Goal: Information Seeking & Learning: Check status

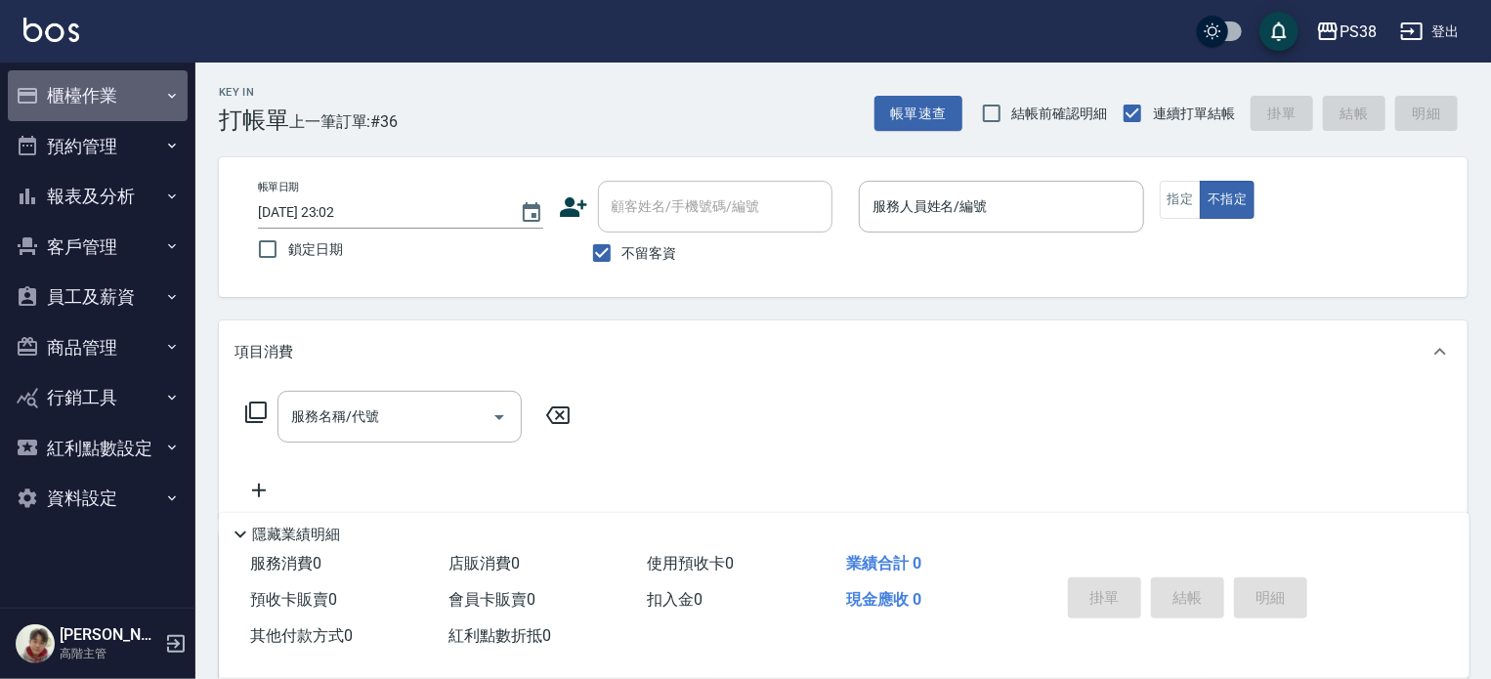
click at [79, 98] on button "櫃檯作業" at bounding box center [98, 95] width 180 height 51
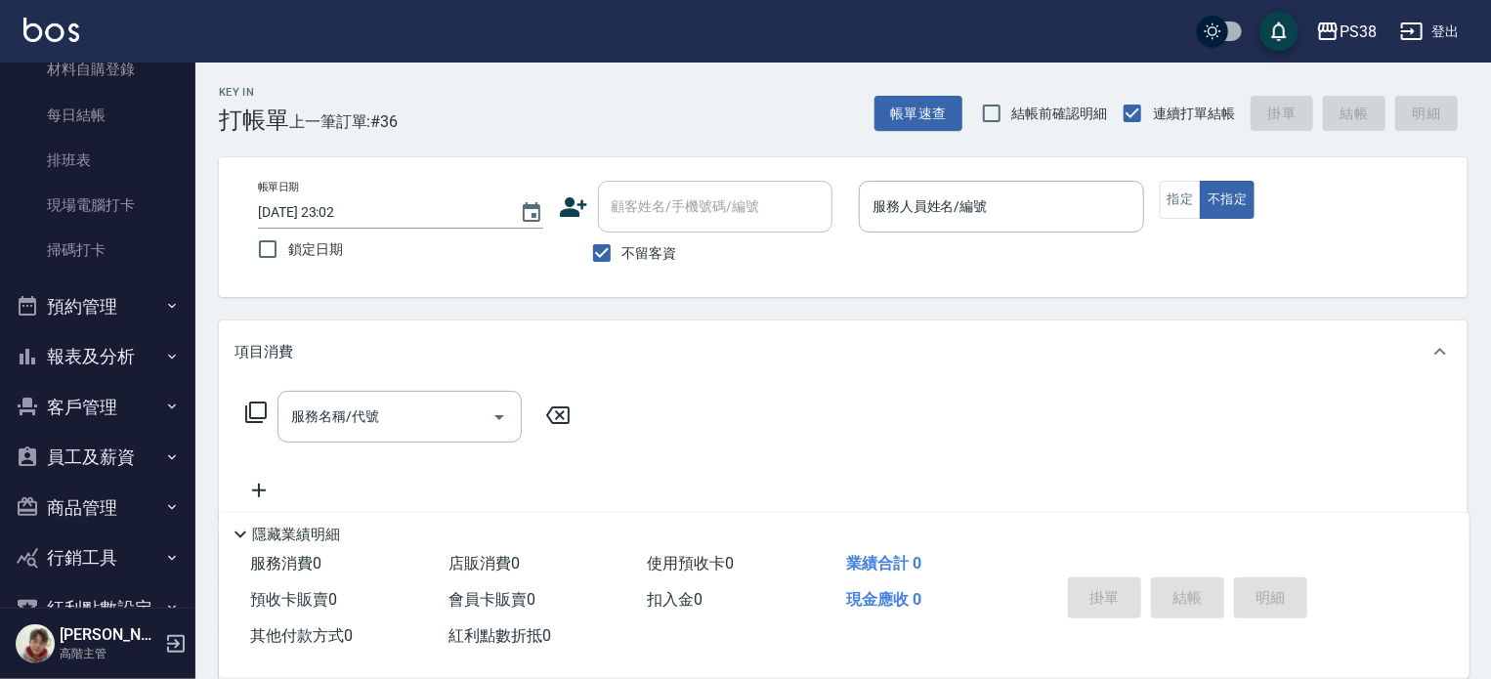
scroll to position [399, 0]
click at [102, 359] on button "報表及分析" at bounding box center [98, 355] width 180 height 51
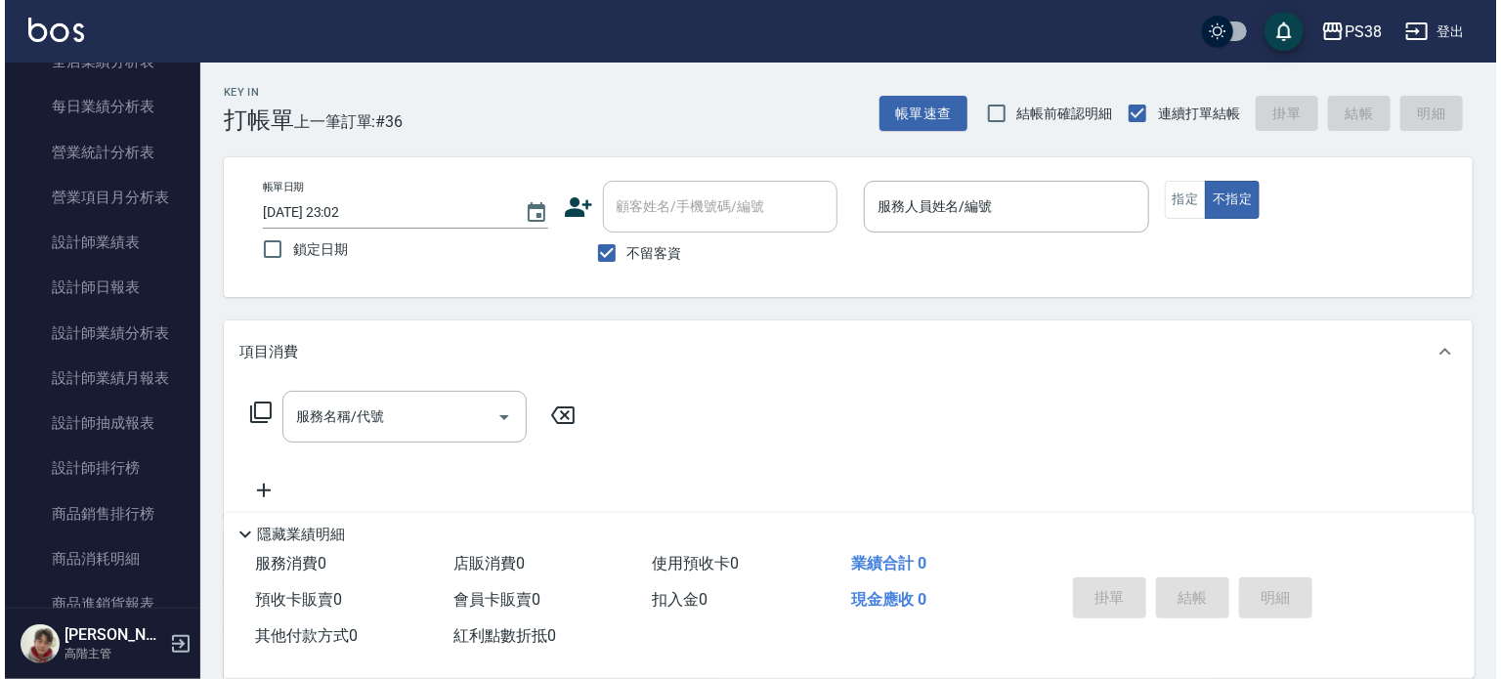
scroll to position [1229, 0]
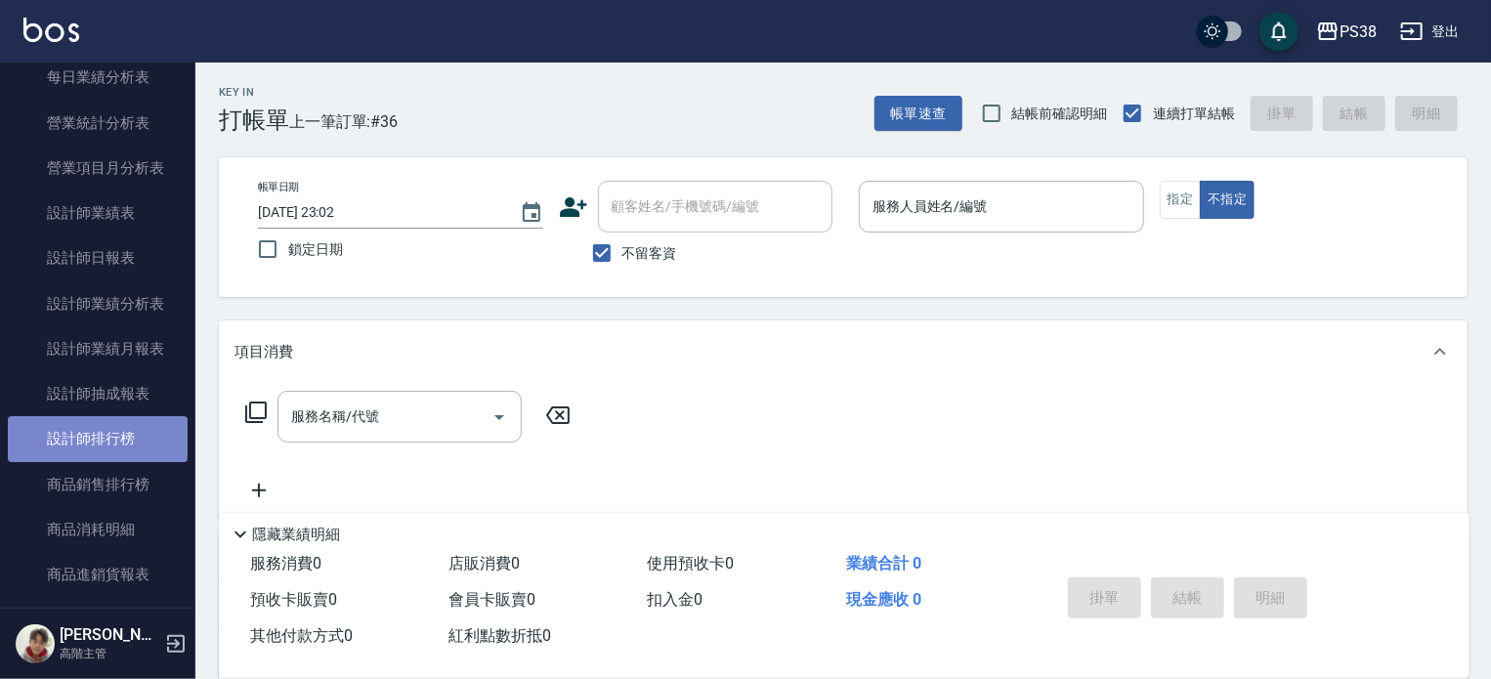
click at [115, 433] on link "設計師排行榜" at bounding box center [98, 438] width 180 height 45
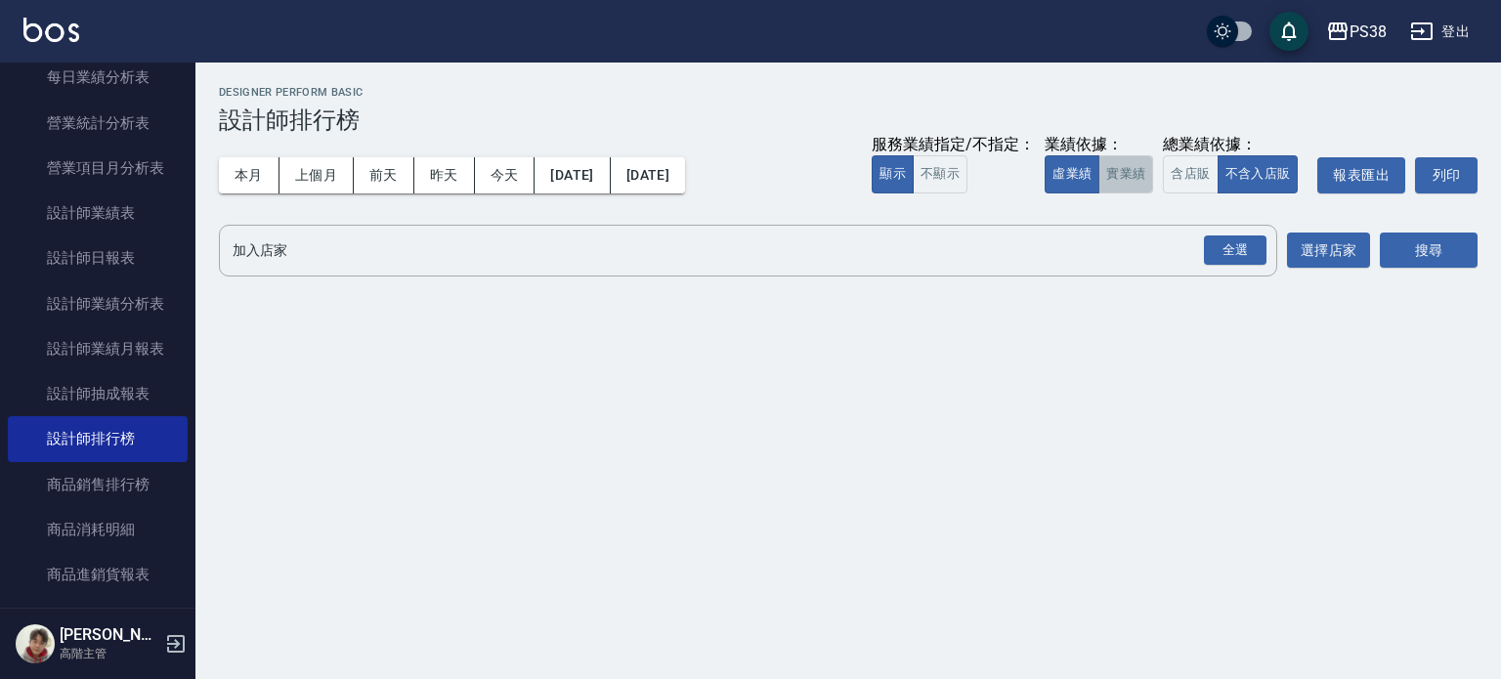
click at [1123, 177] on button "實業績" at bounding box center [1125, 174] width 55 height 38
click at [1251, 249] on div "全選" at bounding box center [1235, 250] width 63 height 30
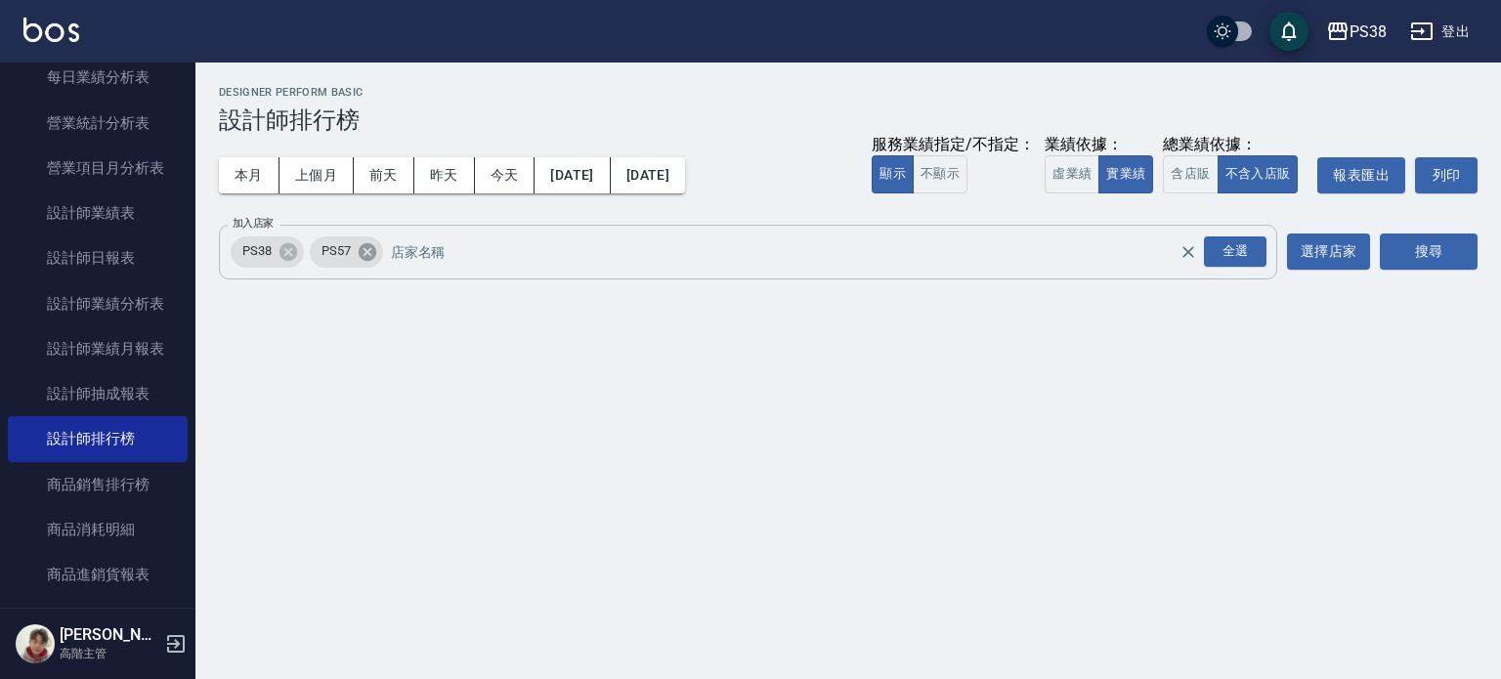
click at [369, 256] on icon at bounding box center [367, 251] width 18 height 18
click at [1442, 249] on button "搜尋" at bounding box center [1429, 252] width 98 height 36
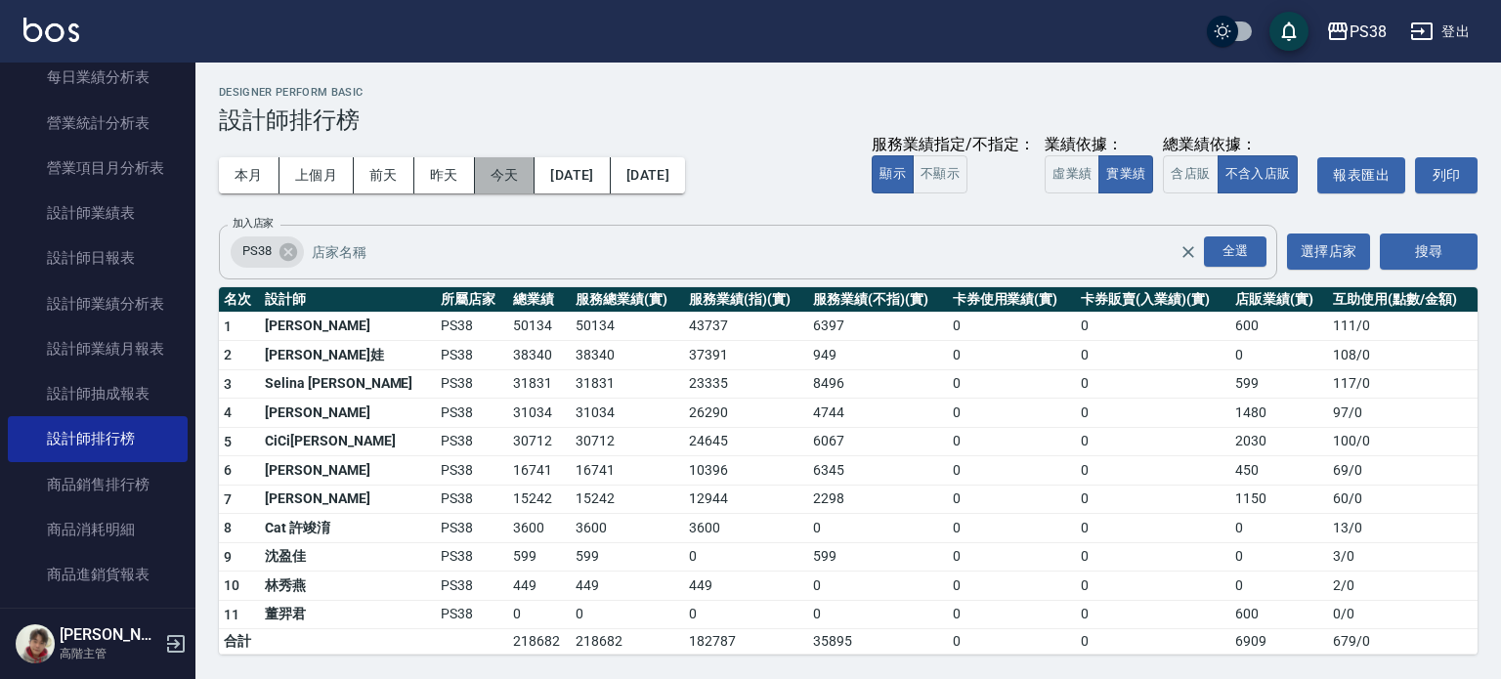
click at [516, 175] on button "今天" at bounding box center [505, 175] width 61 height 36
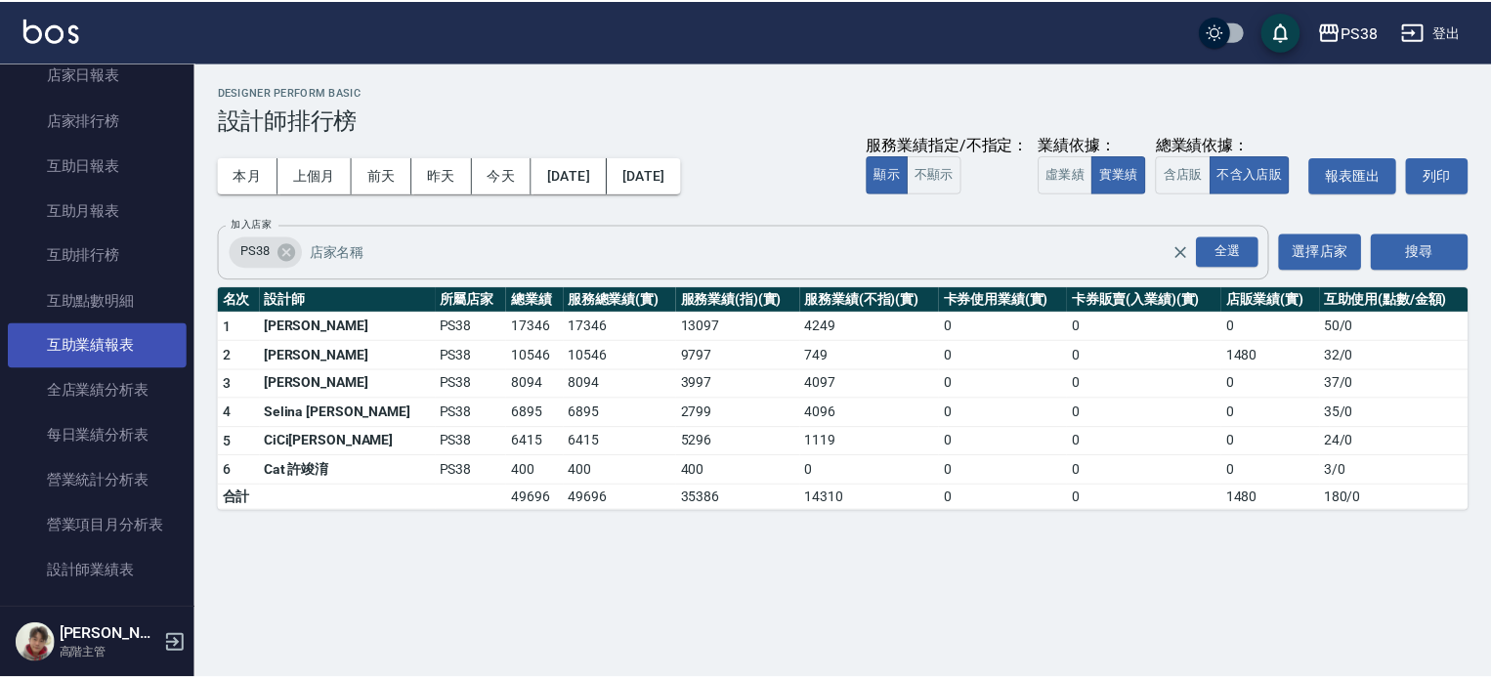
scroll to position [871, 0]
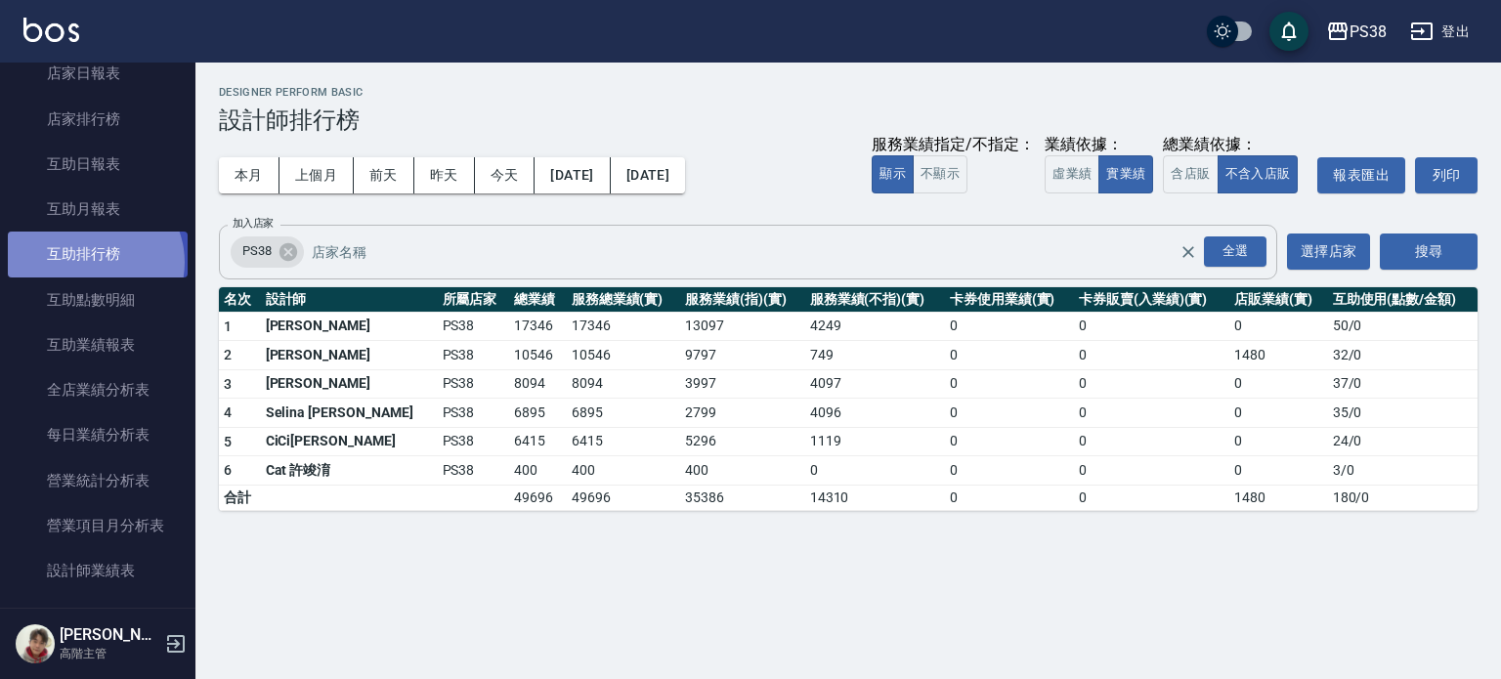
click at [91, 262] on link "互助排行榜" at bounding box center [98, 254] width 180 height 45
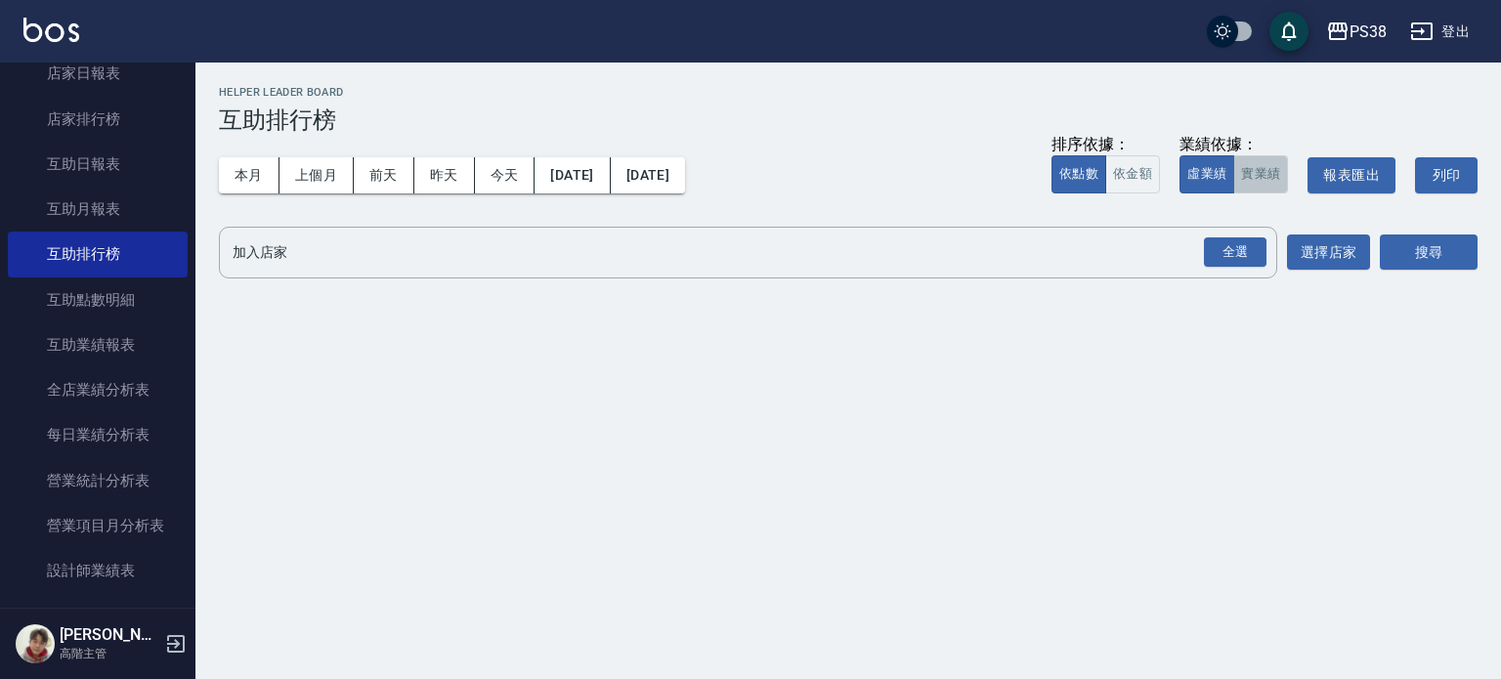
click at [1270, 183] on button "實業績" at bounding box center [1260, 174] width 55 height 38
click at [1215, 250] on div "全選" at bounding box center [1235, 252] width 63 height 30
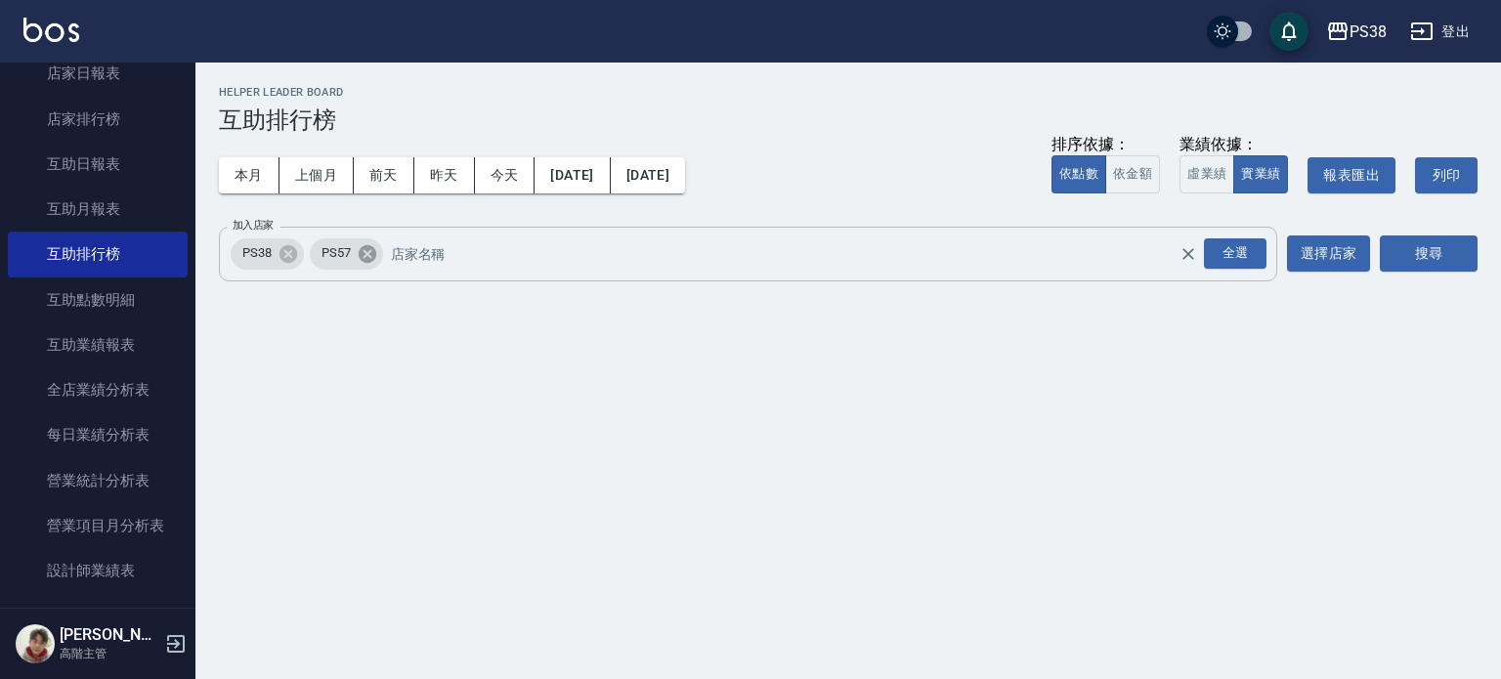
click at [363, 249] on icon at bounding box center [367, 253] width 18 height 18
click at [1392, 246] on button "搜尋" at bounding box center [1429, 253] width 98 height 36
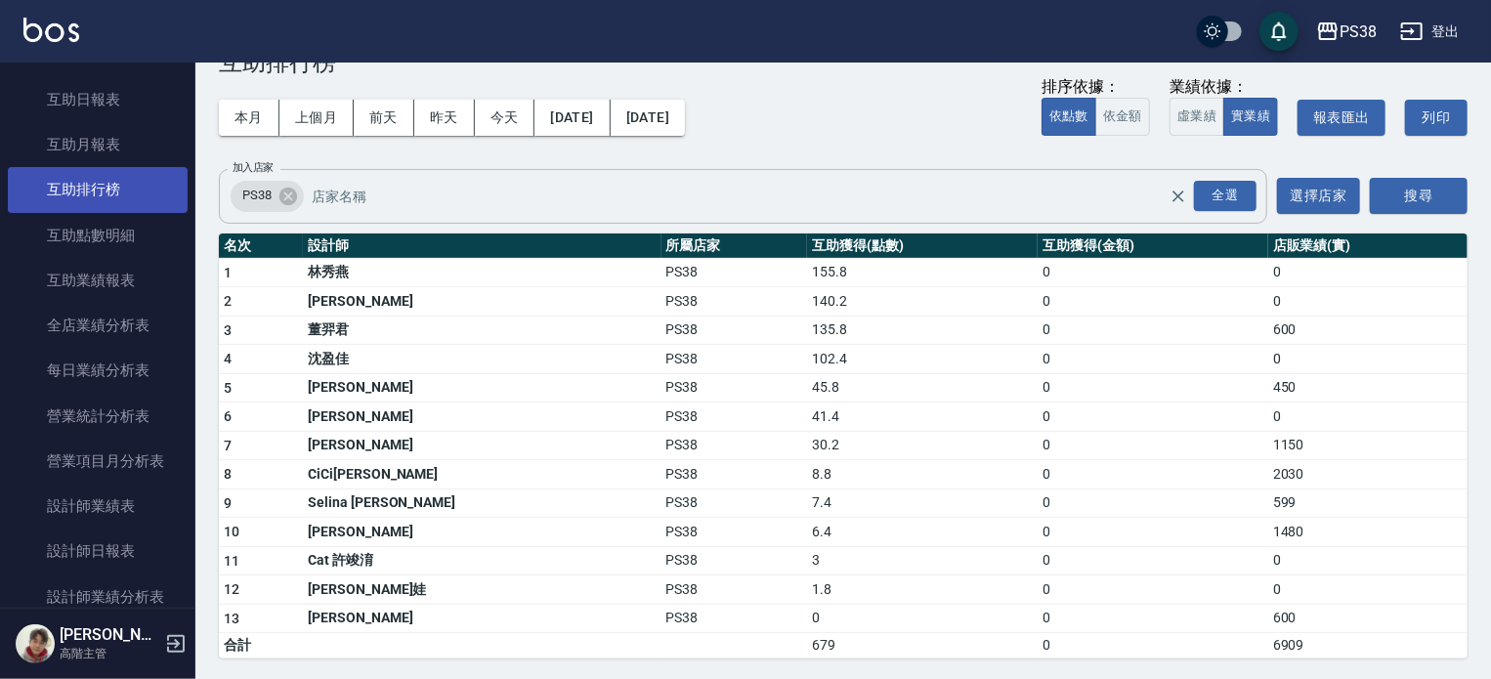
scroll to position [787, 0]
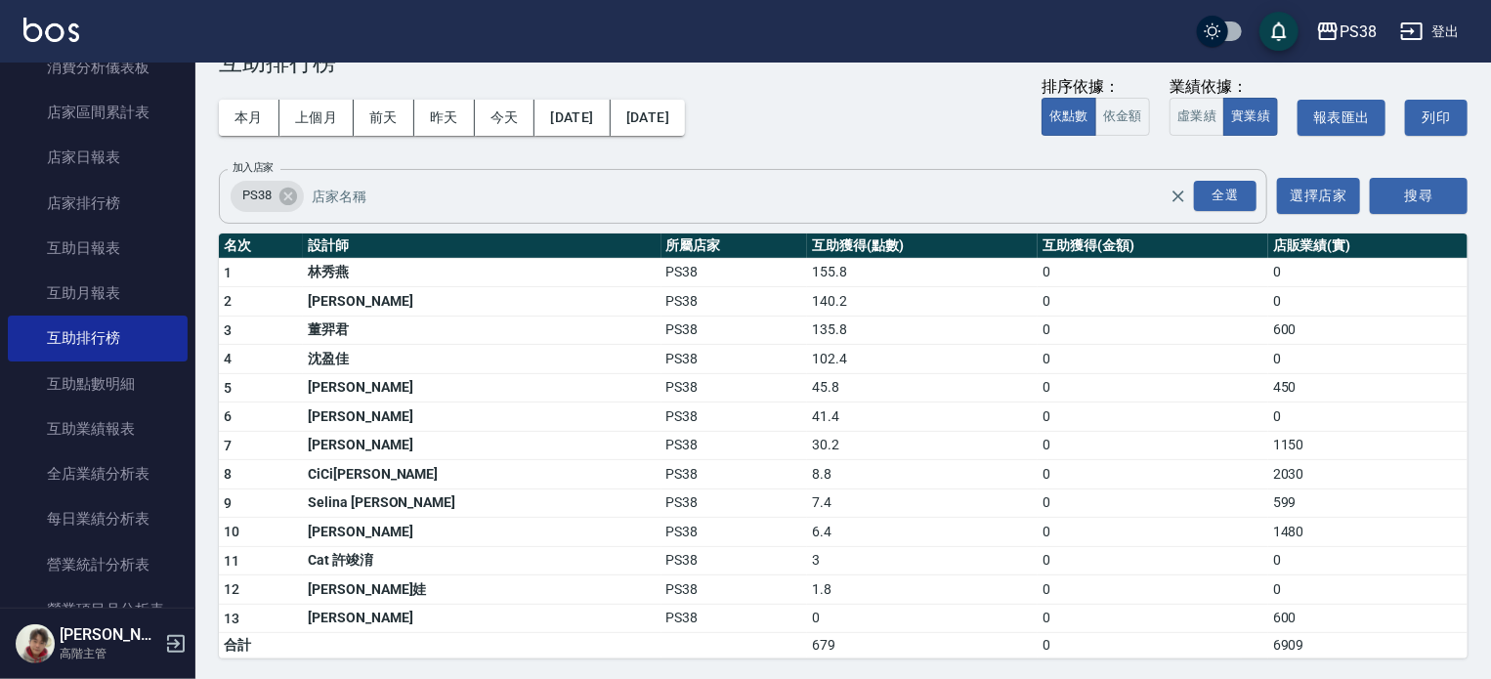
click at [387, 326] on td "董羿君" at bounding box center [482, 330] width 358 height 29
click at [88, 150] on link "店家日報表" at bounding box center [98, 157] width 180 height 45
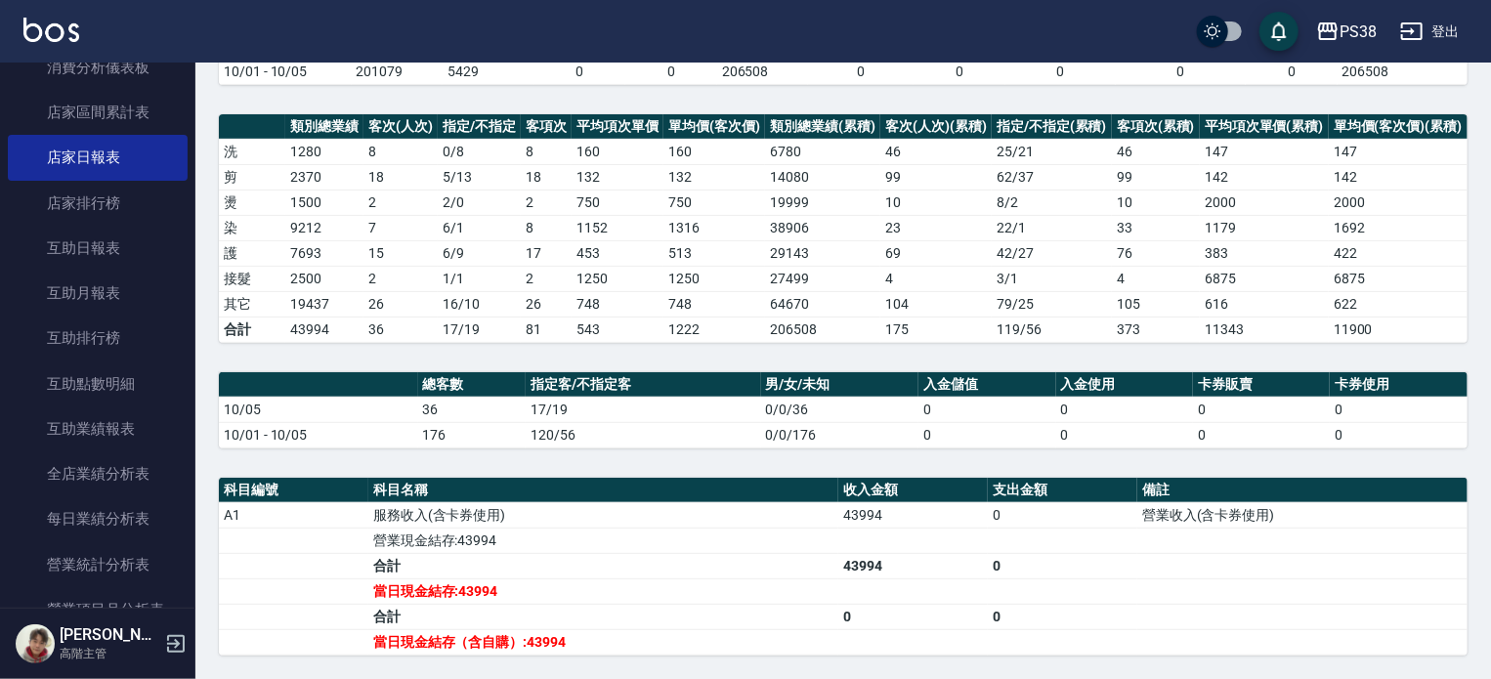
scroll to position [227, 0]
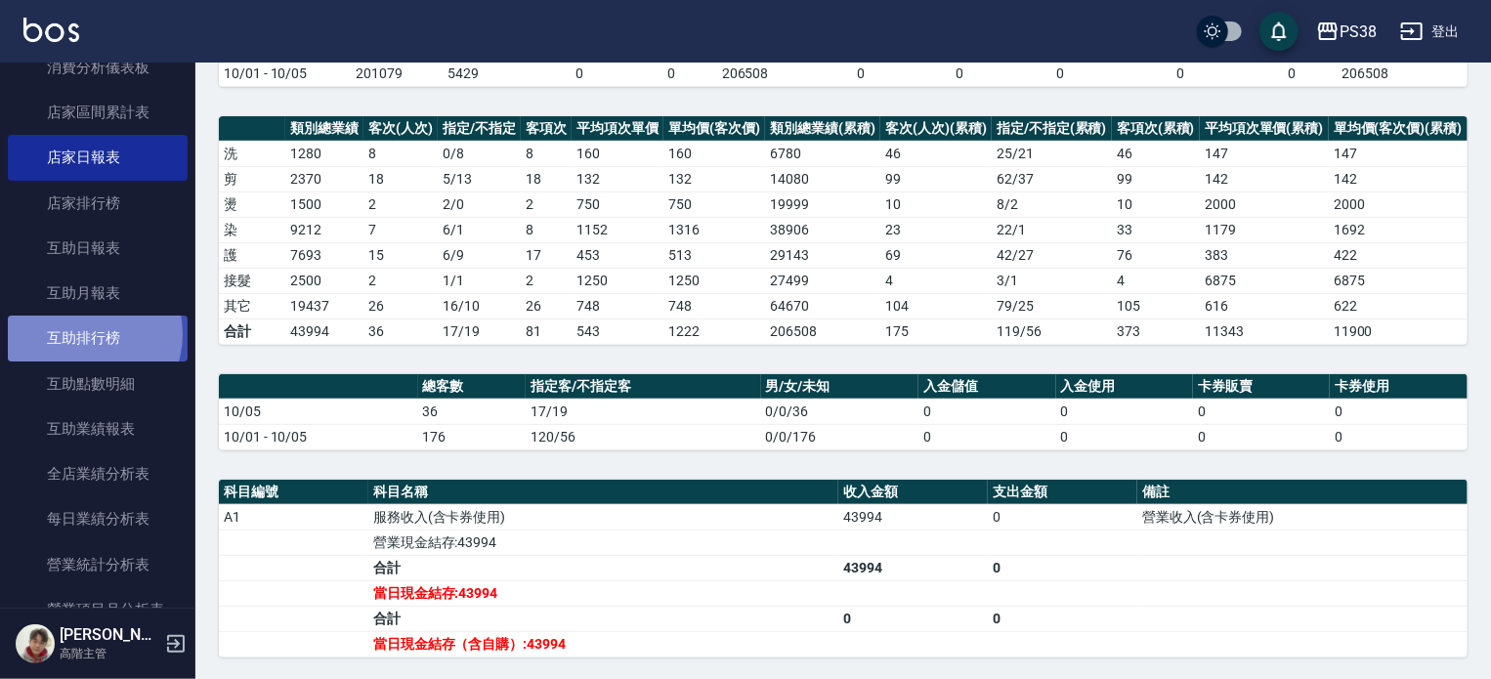
click at [83, 334] on link "互助排行榜" at bounding box center [98, 338] width 180 height 45
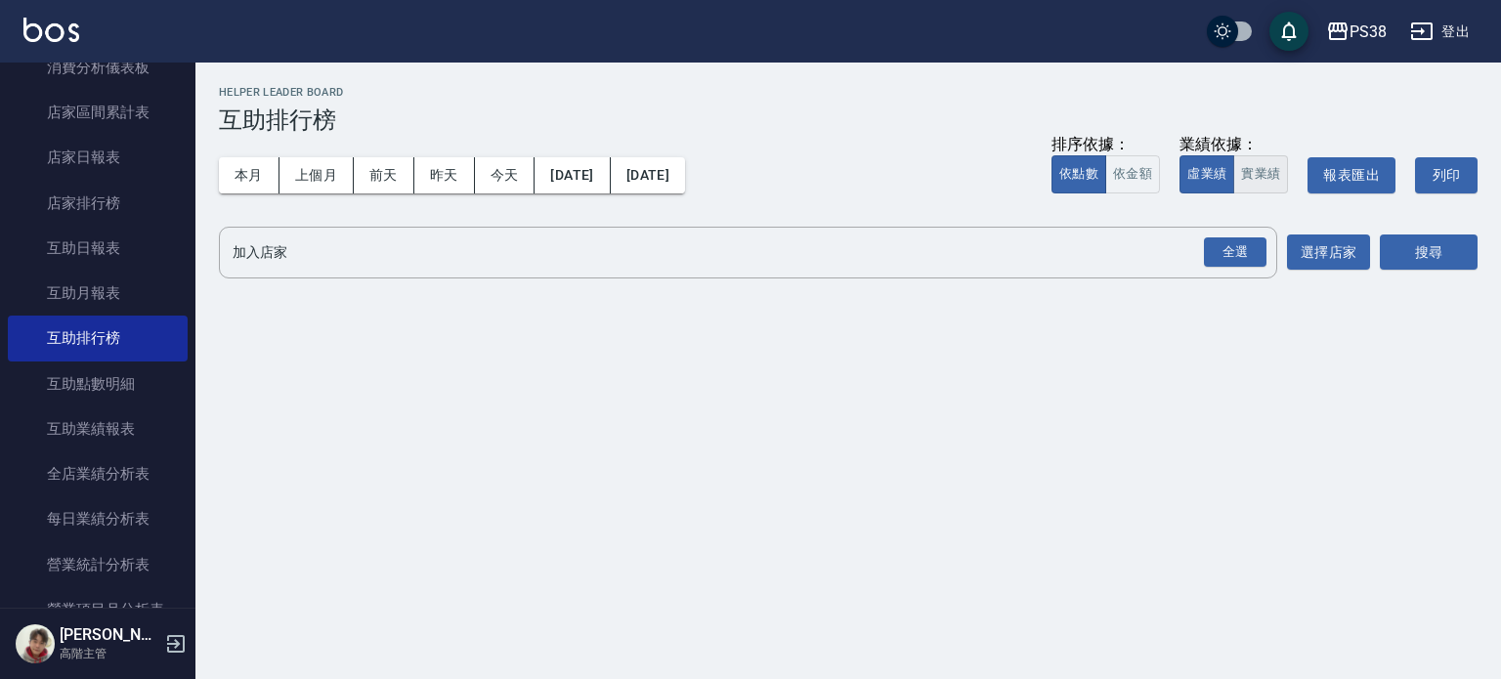
click at [1265, 184] on button "實業績" at bounding box center [1260, 174] width 55 height 38
click at [1230, 267] on div "全選" at bounding box center [1235, 252] width 63 height 30
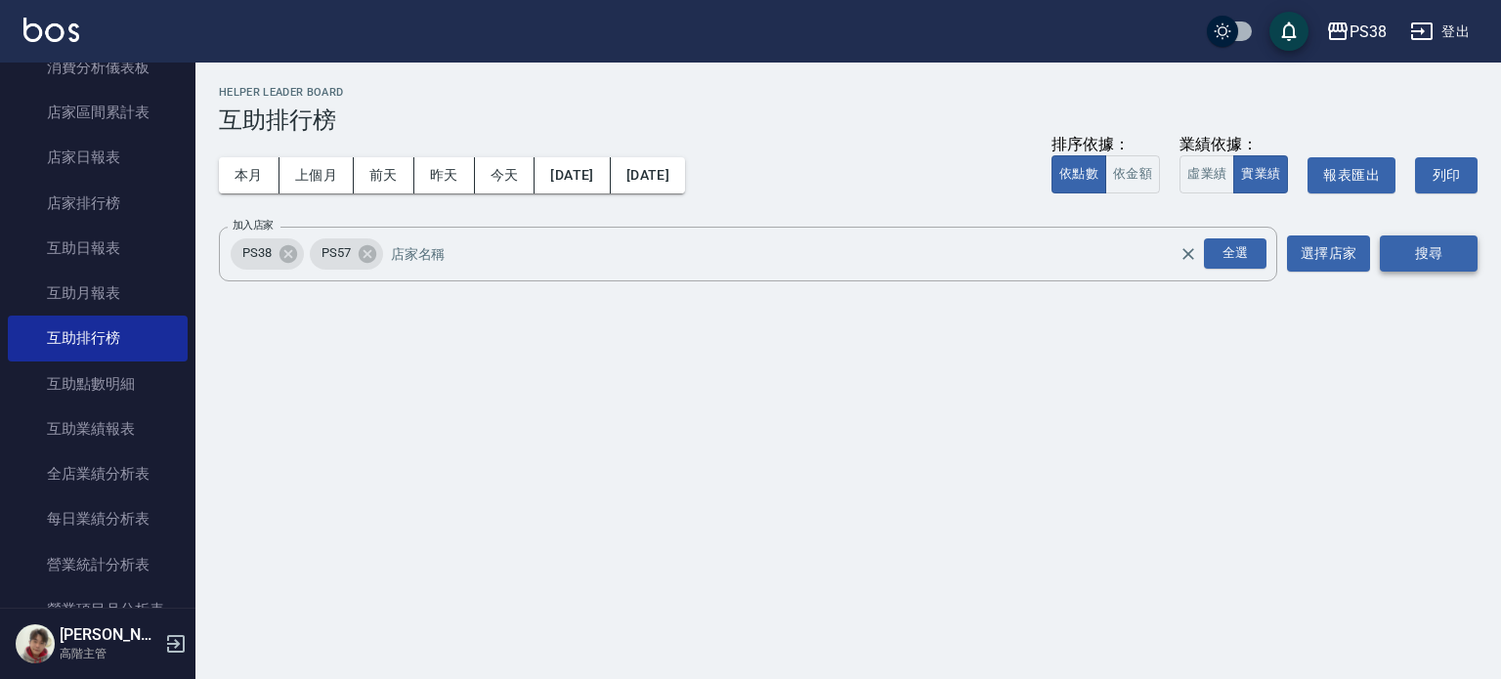
click at [1430, 252] on button "搜尋" at bounding box center [1429, 253] width 98 height 36
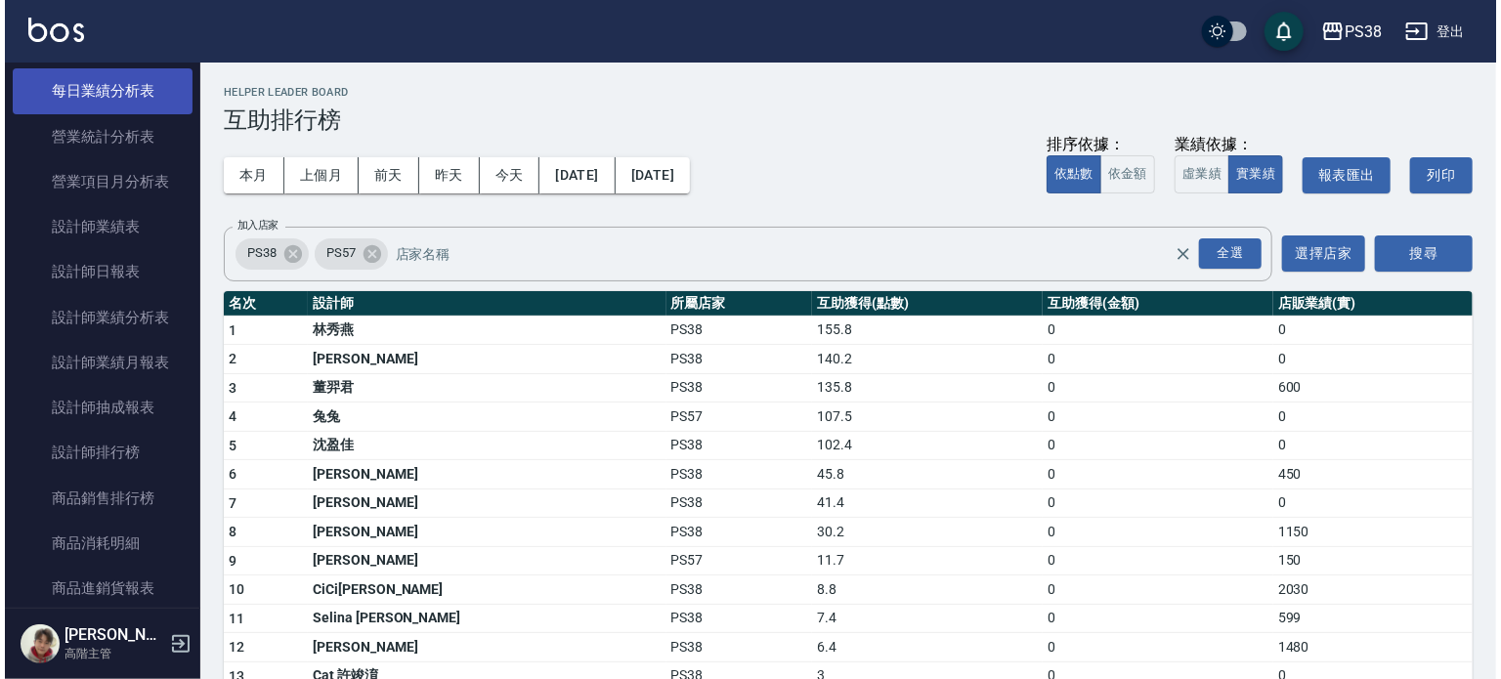
scroll to position [1217, 0]
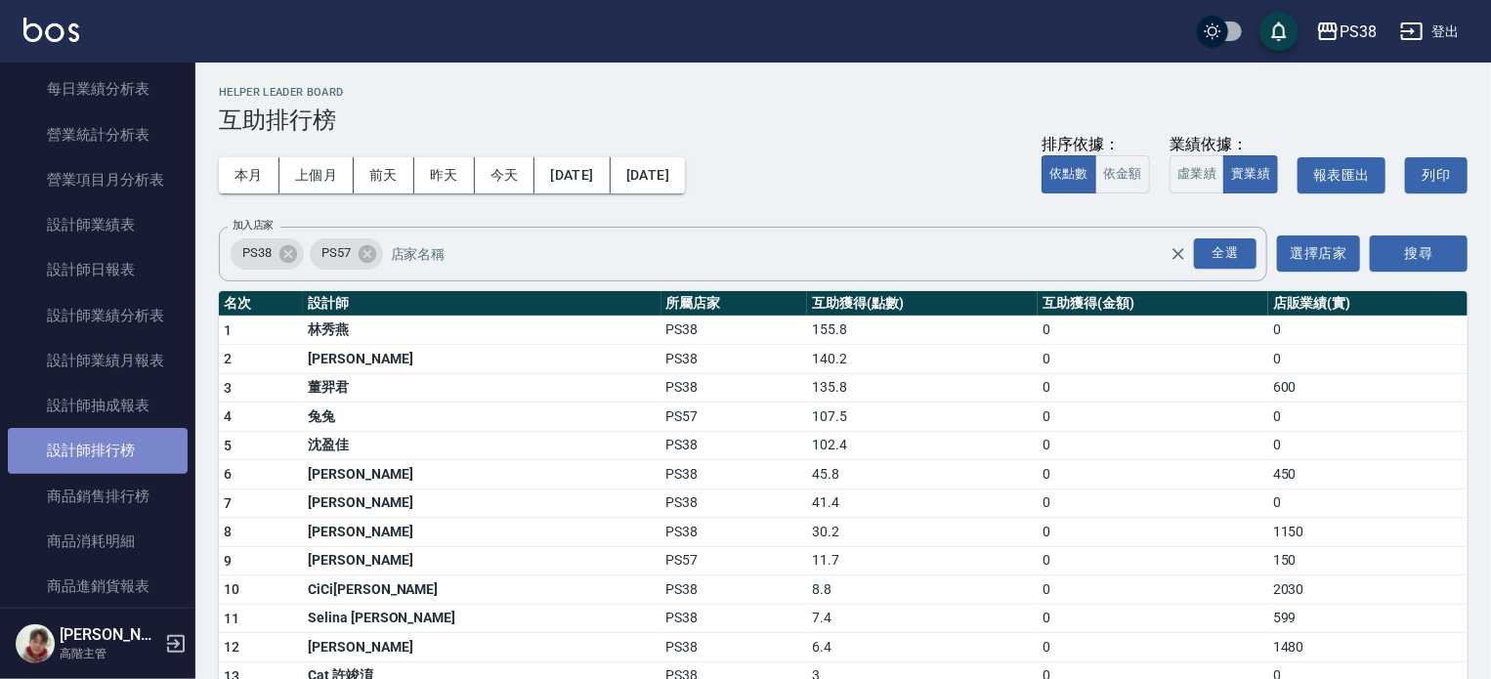
click at [125, 441] on link "設計師排行榜" at bounding box center [98, 450] width 180 height 45
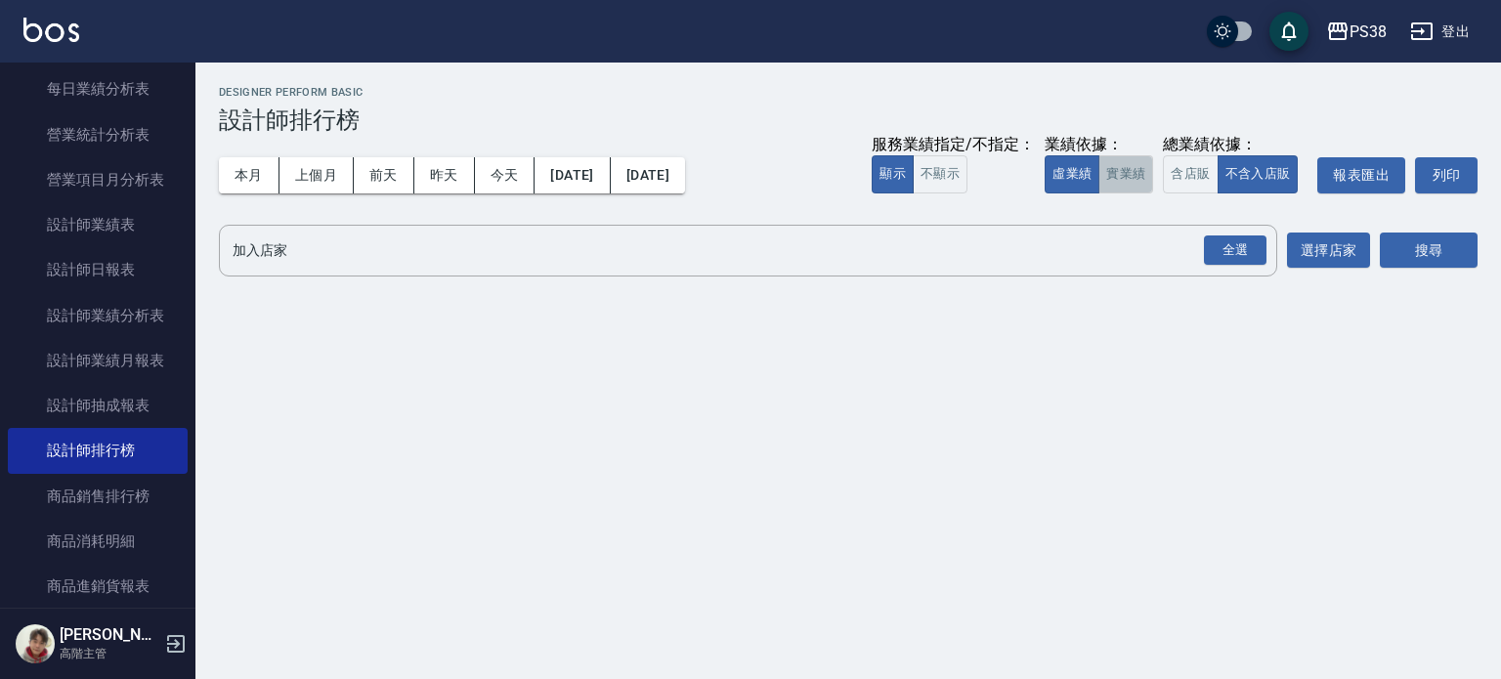
click at [1133, 167] on button "實業績" at bounding box center [1125, 174] width 55 height 38
click at [1231, 244] on div "全選" at bounding box center [1235, 250] width 63 height 30
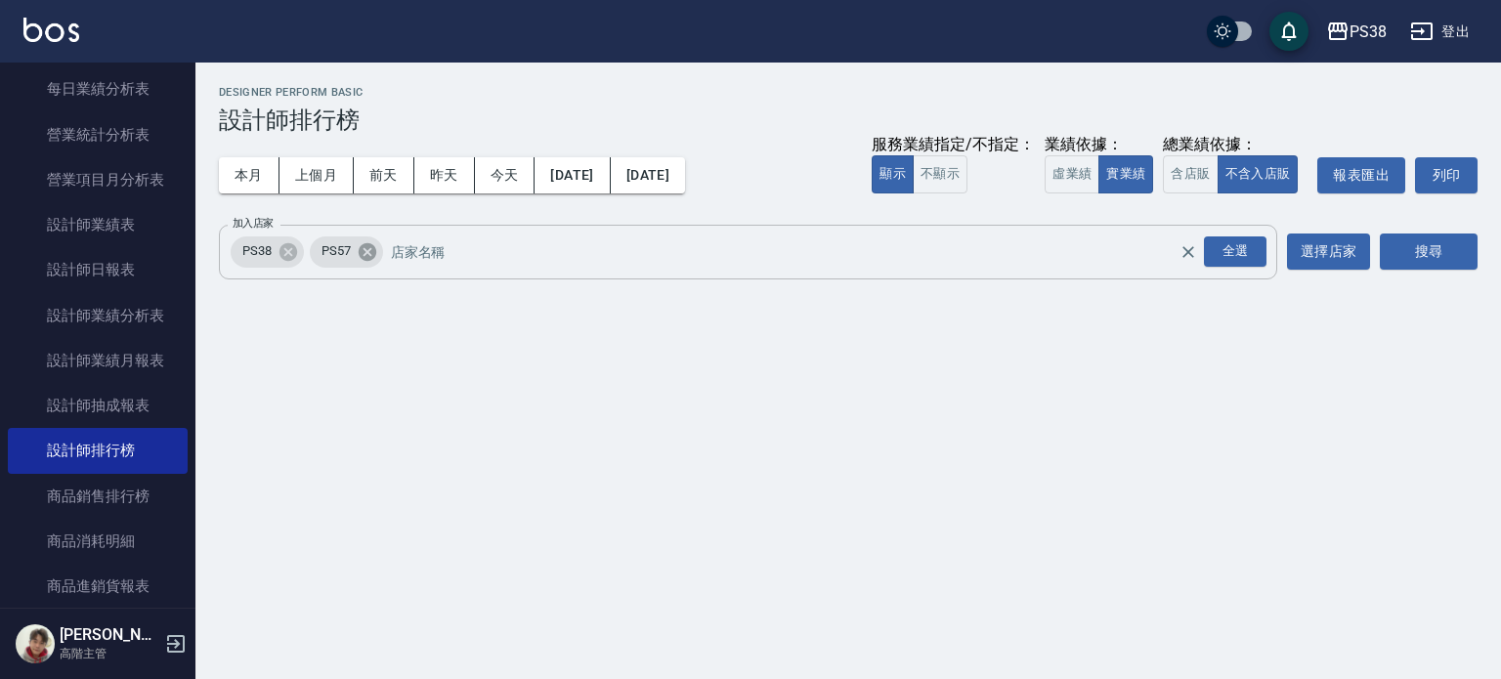
click at [360, 257] on icon at bounding box center [367, 251] width 21 height 21
click at [1433, 268] on button "搜尋" at bounding box center [1429, 252] width 98 height 36
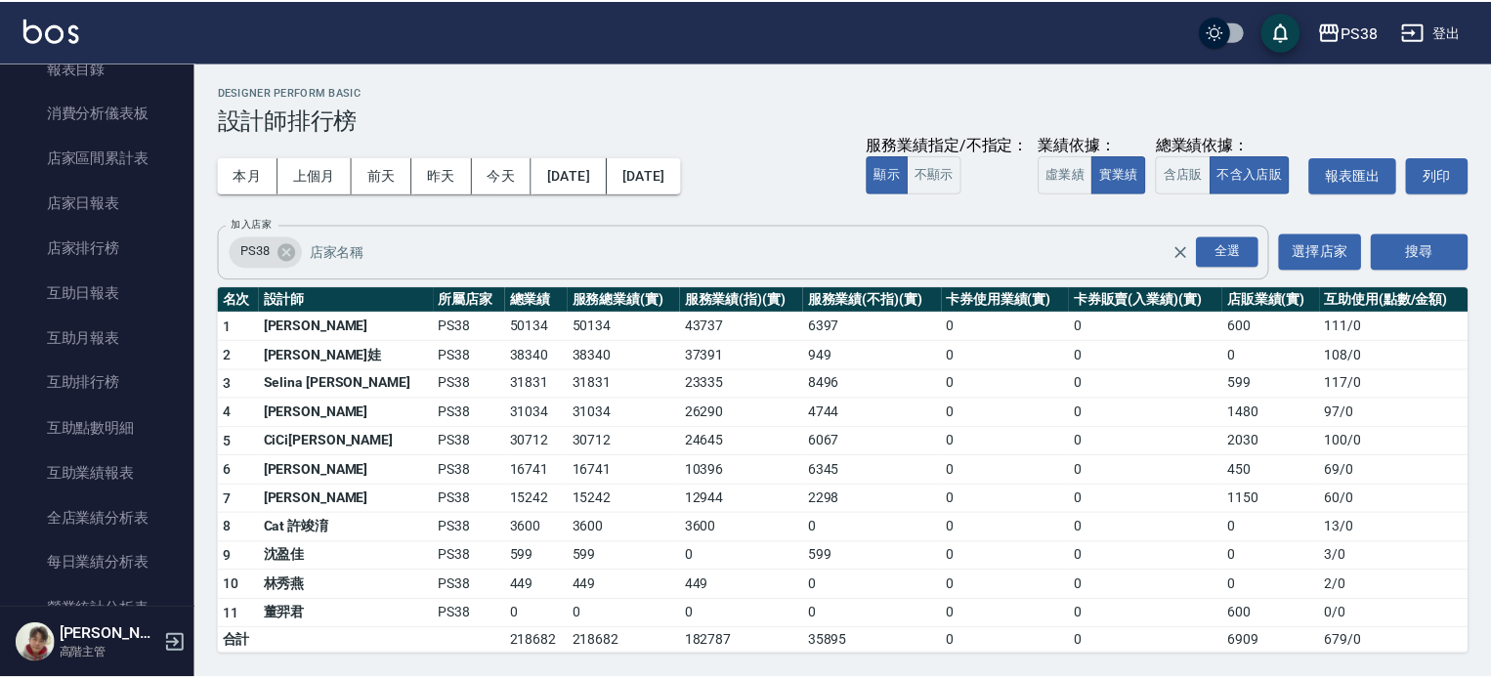
scroll to position [744, 0]
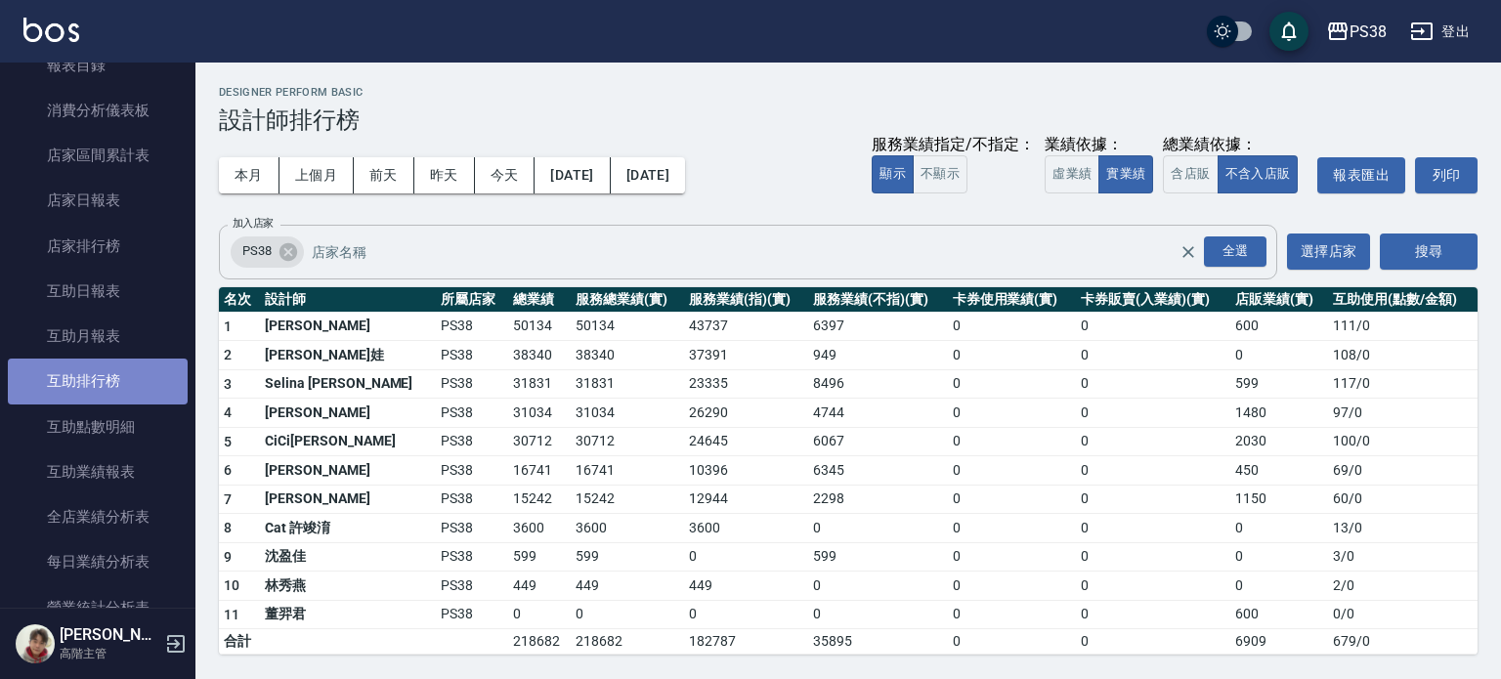
click at [117, 388] on link "互助排行榜" at bounding box center [98, 381] width 180 height 45
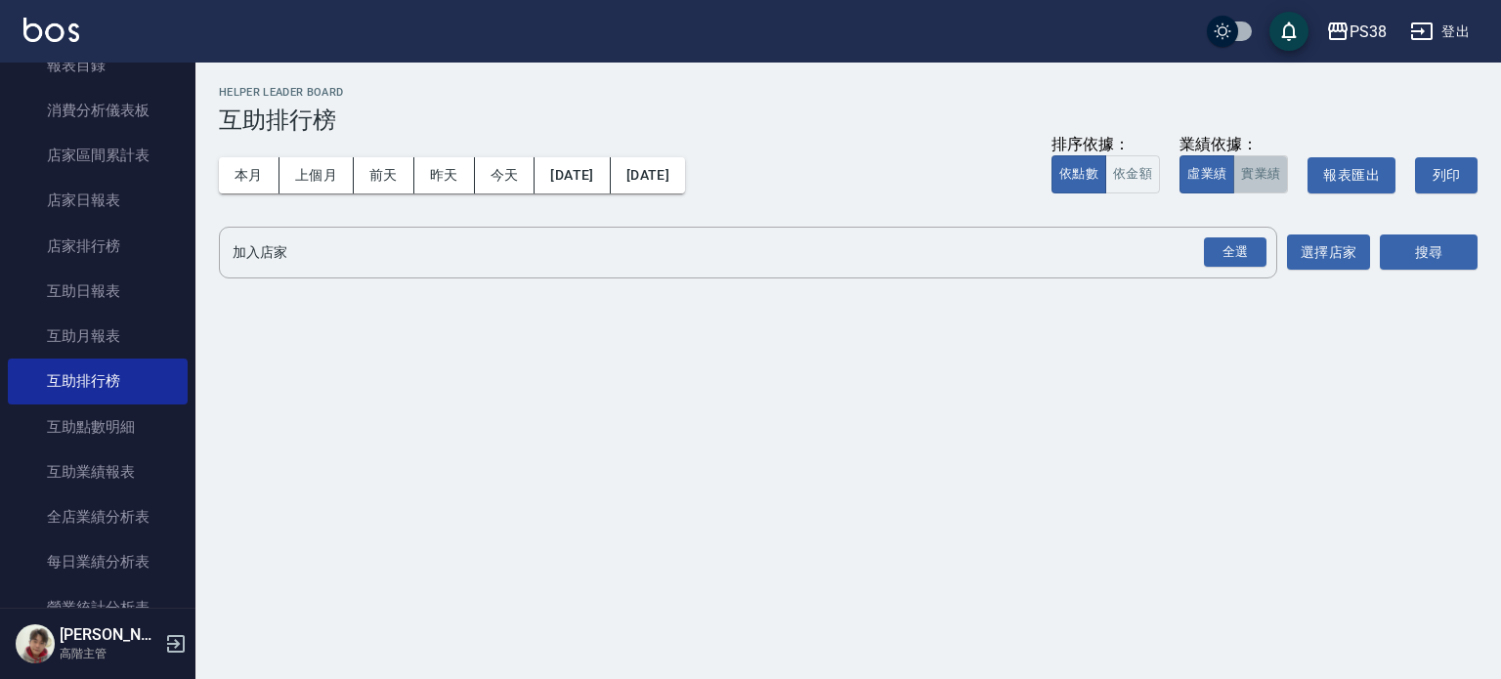
click at [1262, 183] on button "實業績" at bounding box center [1260, 174] width 55 height 38
click at [1226, 258] on div "全選" at bounding box center [1235, 252] width 63 height 30
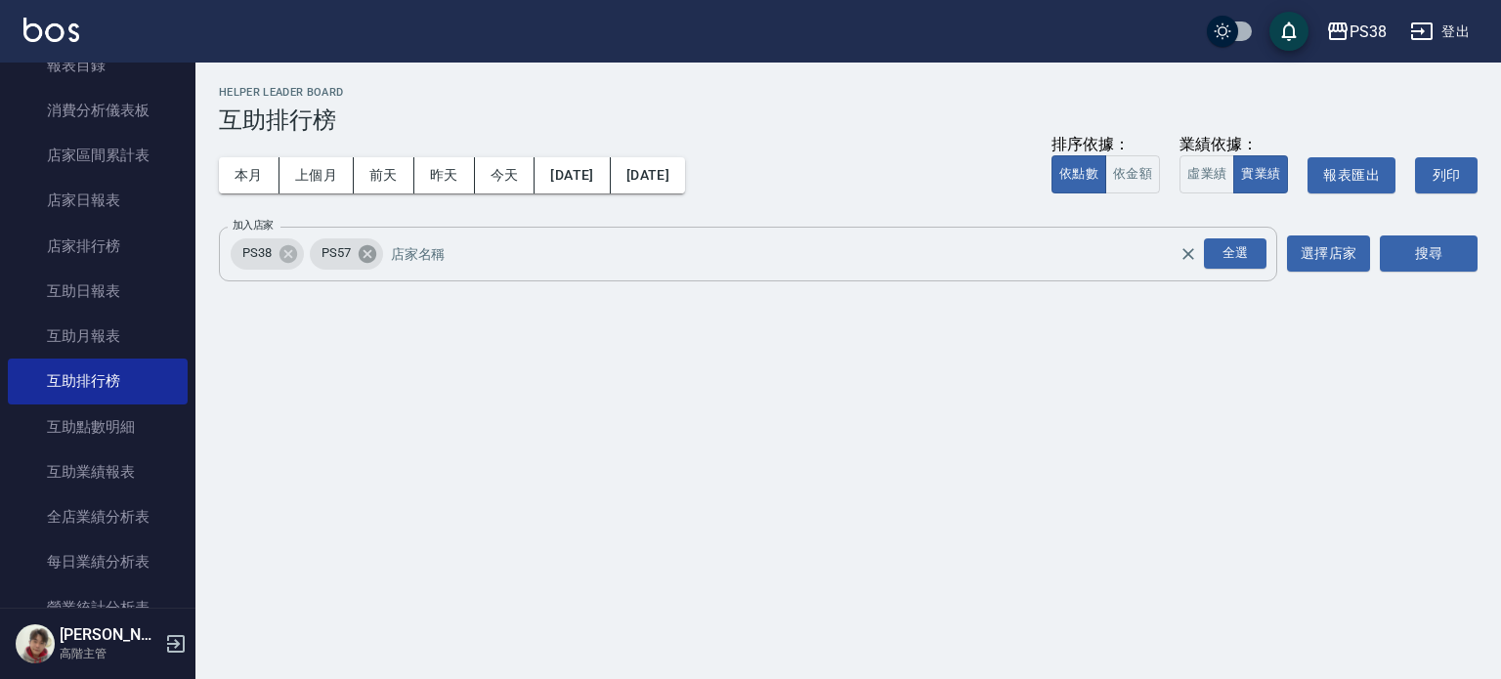
click at [369, 254] on icon at bounding box center [367, 253] width 21 height 21
click at [1442, 270] on button "搜尋" at bounding box center [1429, 253] width 98 height 36
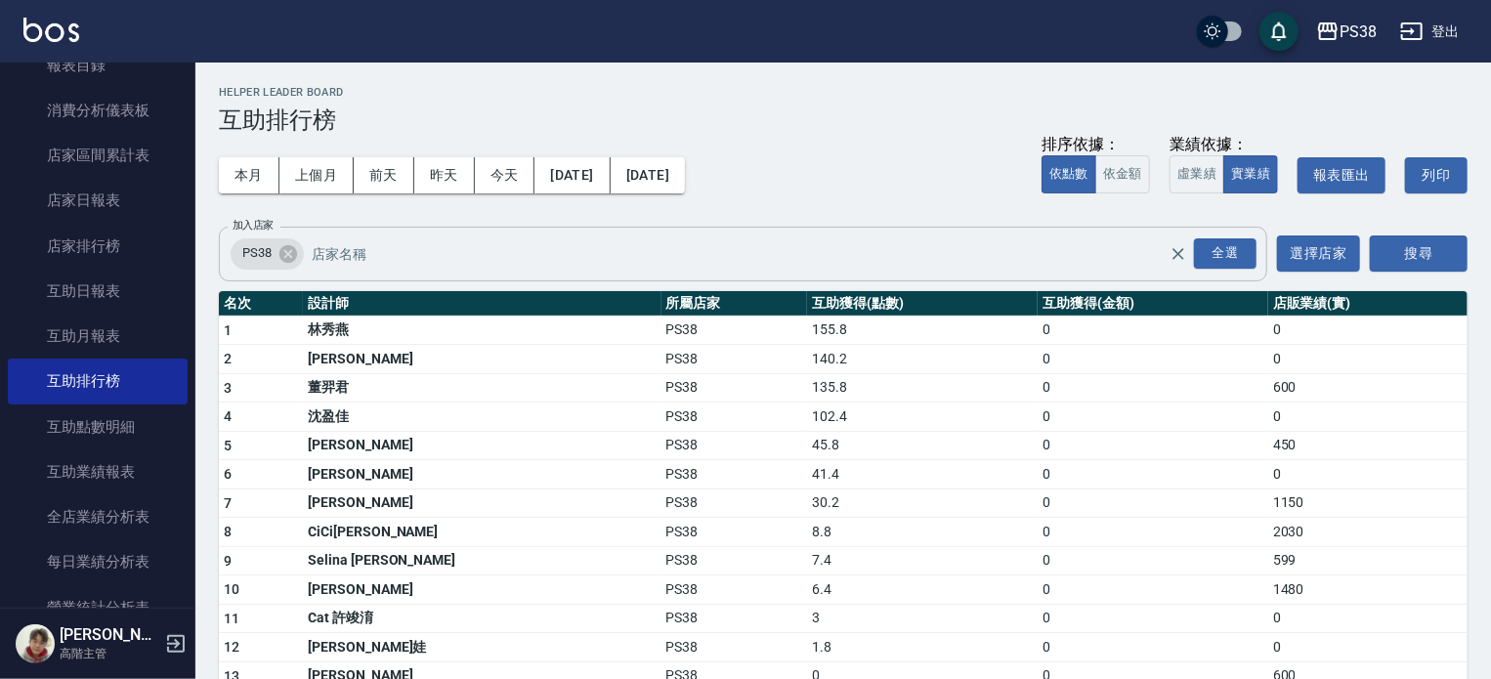
scroll to position [58, 0]
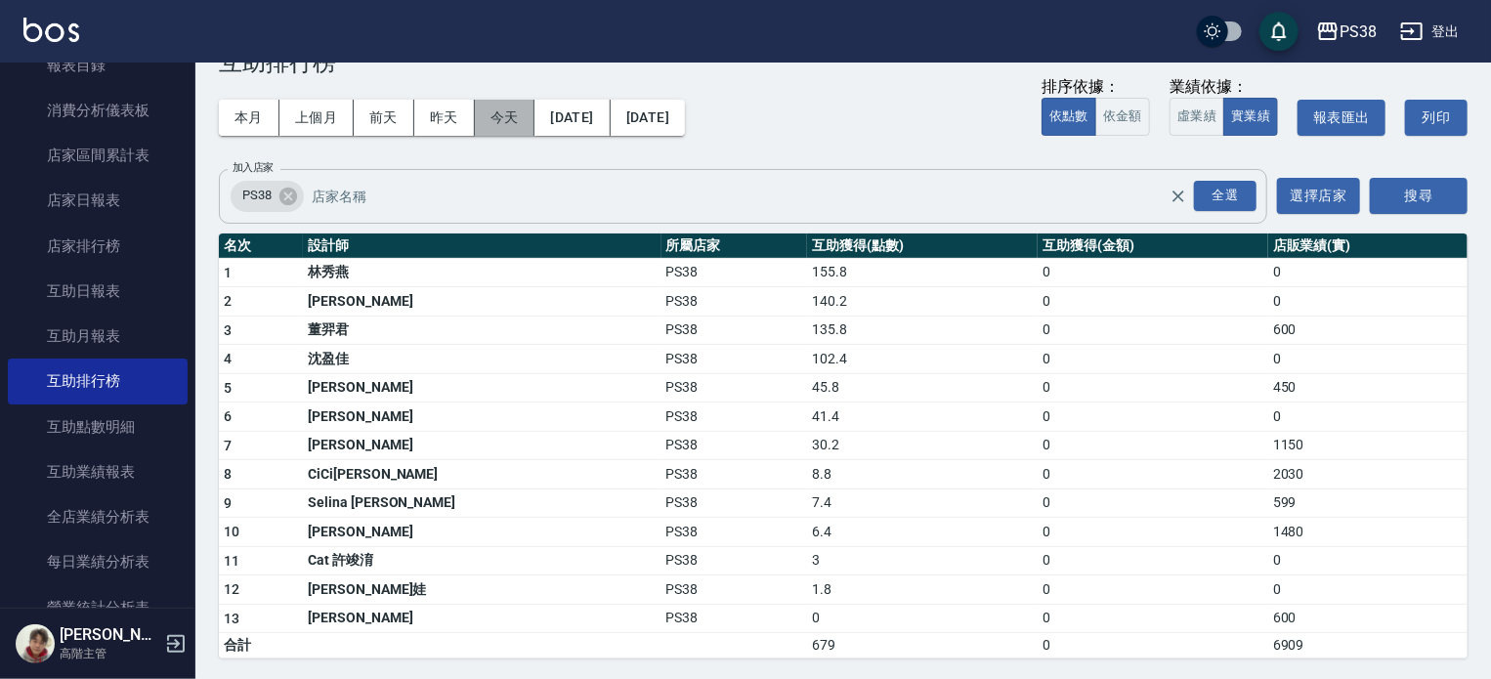
click at [505, 117] on button "今天" at bounding box center [505, 118] width 61 height 36
